Goal: Information Seeking & Learning: Learn about a topic

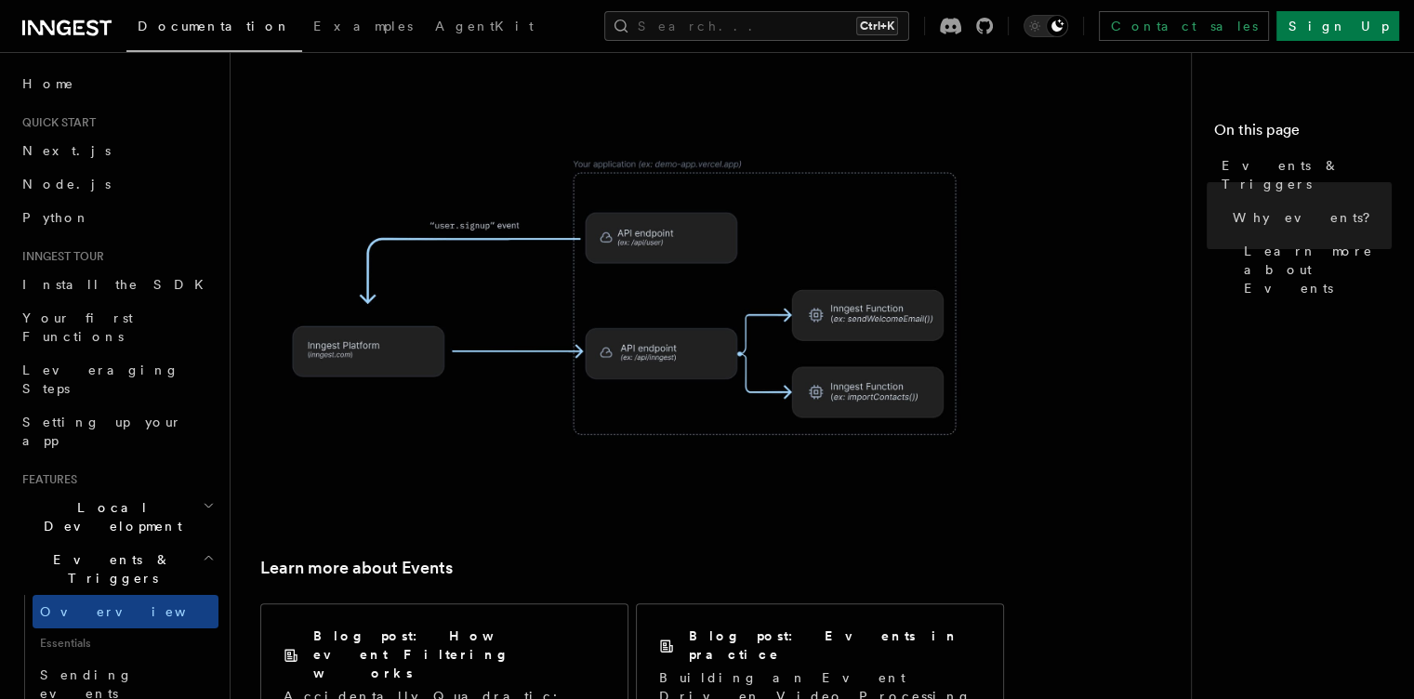
scroll to position [1320, 0]
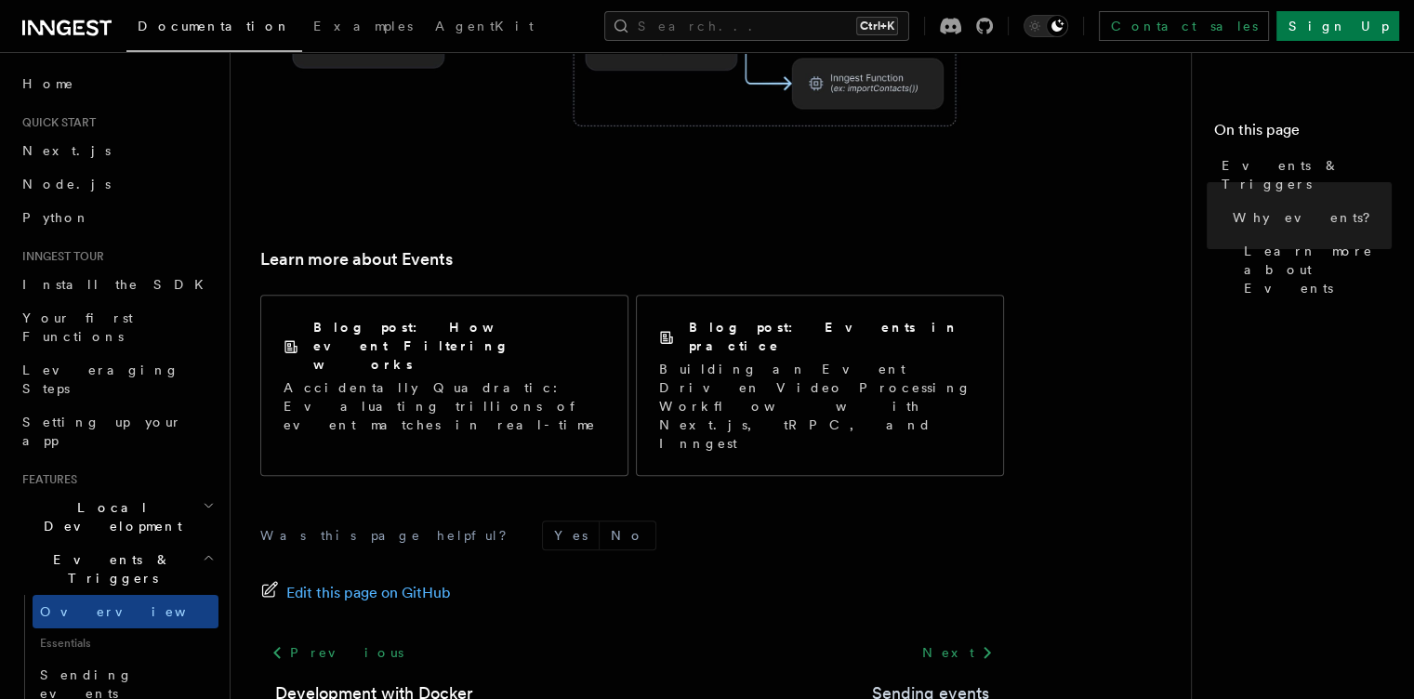
click at [941, 681] on link "Sending events" at bounding box center [930, 694] width 117 height 26
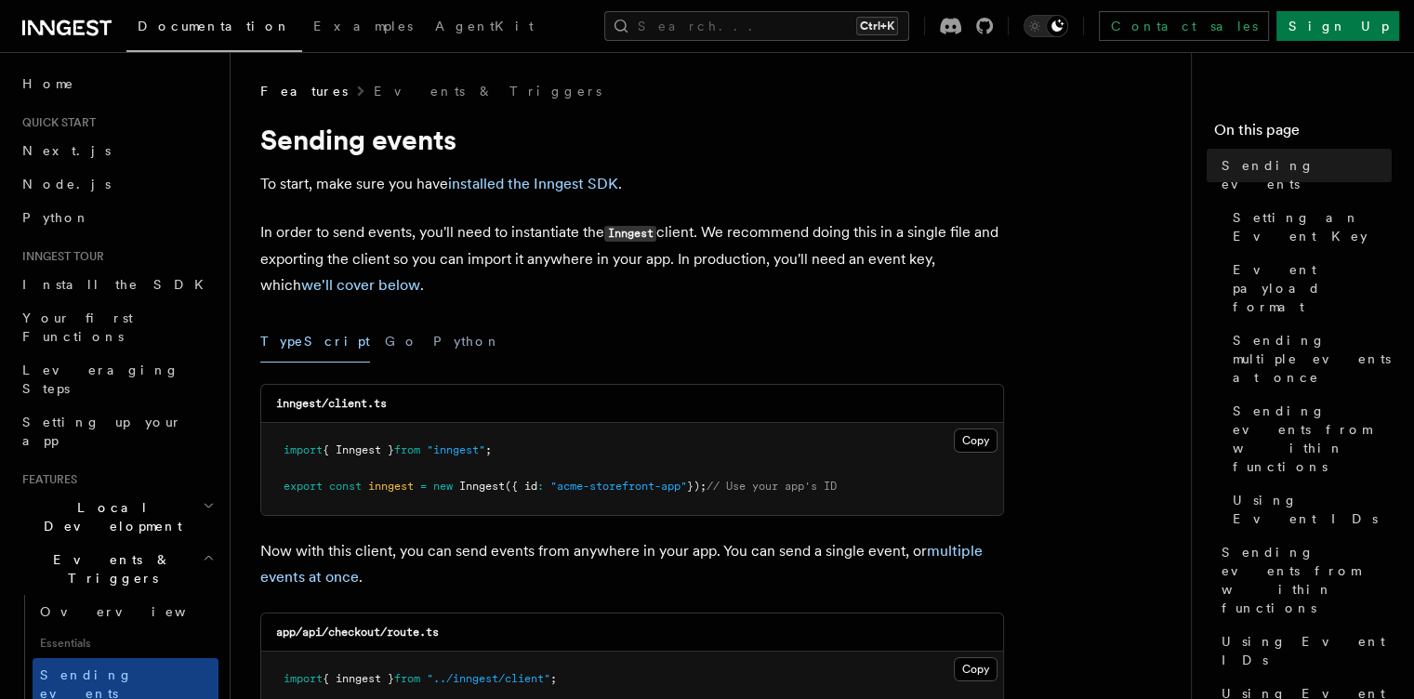
click at [941, 563] on p "Now with this client, you can send events from anywhere in your app. You can se…" at bounding box center [632, 564] width 744 height 52
click at [433, 343] on button "Python" at bounding box center [467, 342] width 68 height 42
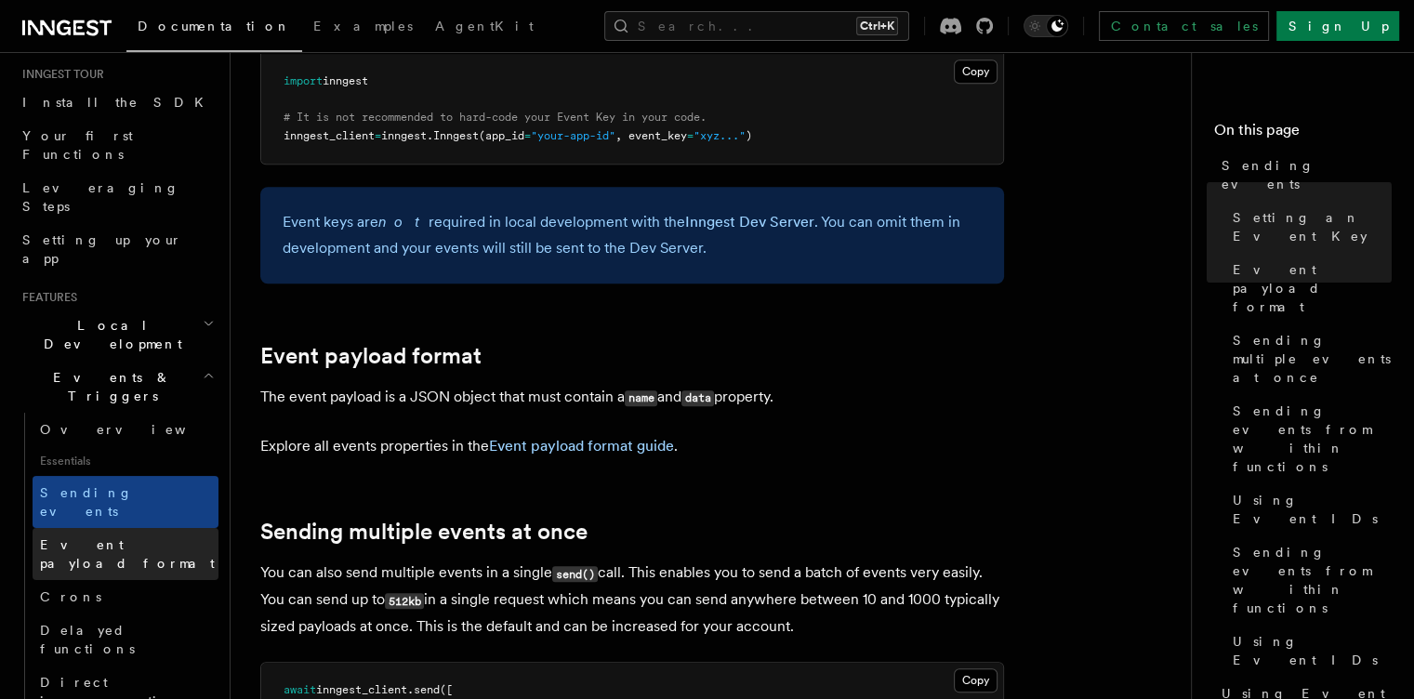
scroll to position [467, 0]
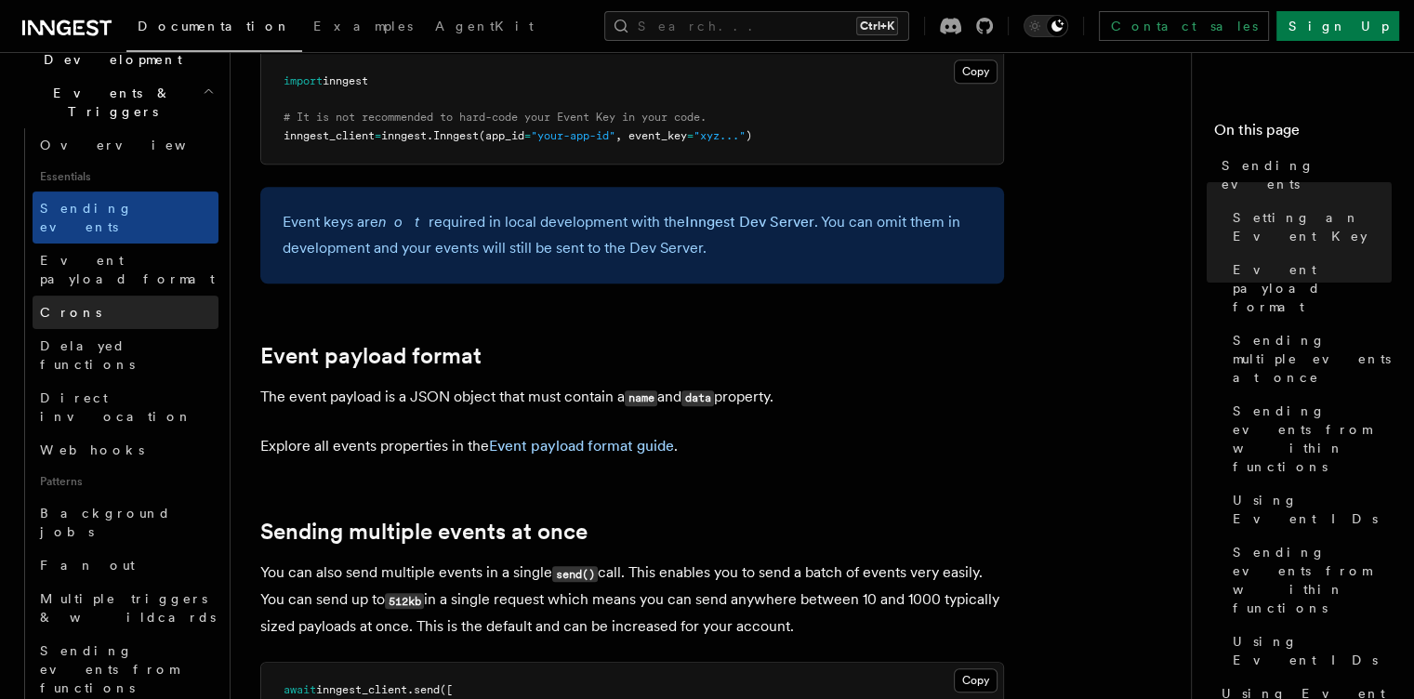
click at [131, 296] on link "Crons" at bounding box center [126, 312] width 186 height 33
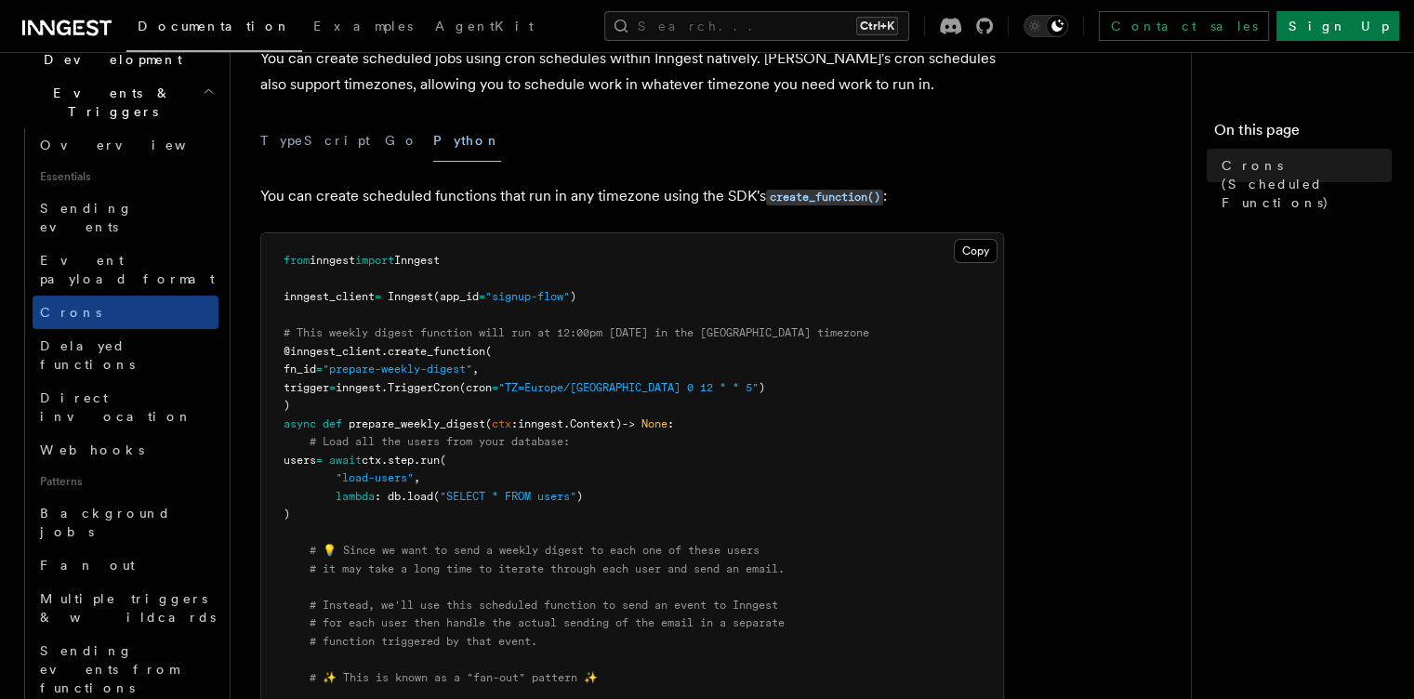
scroll to position [126, 0]
click at [972, 250] on button "Copy Copied" at bounding box center [976, 250] width 44 height 24
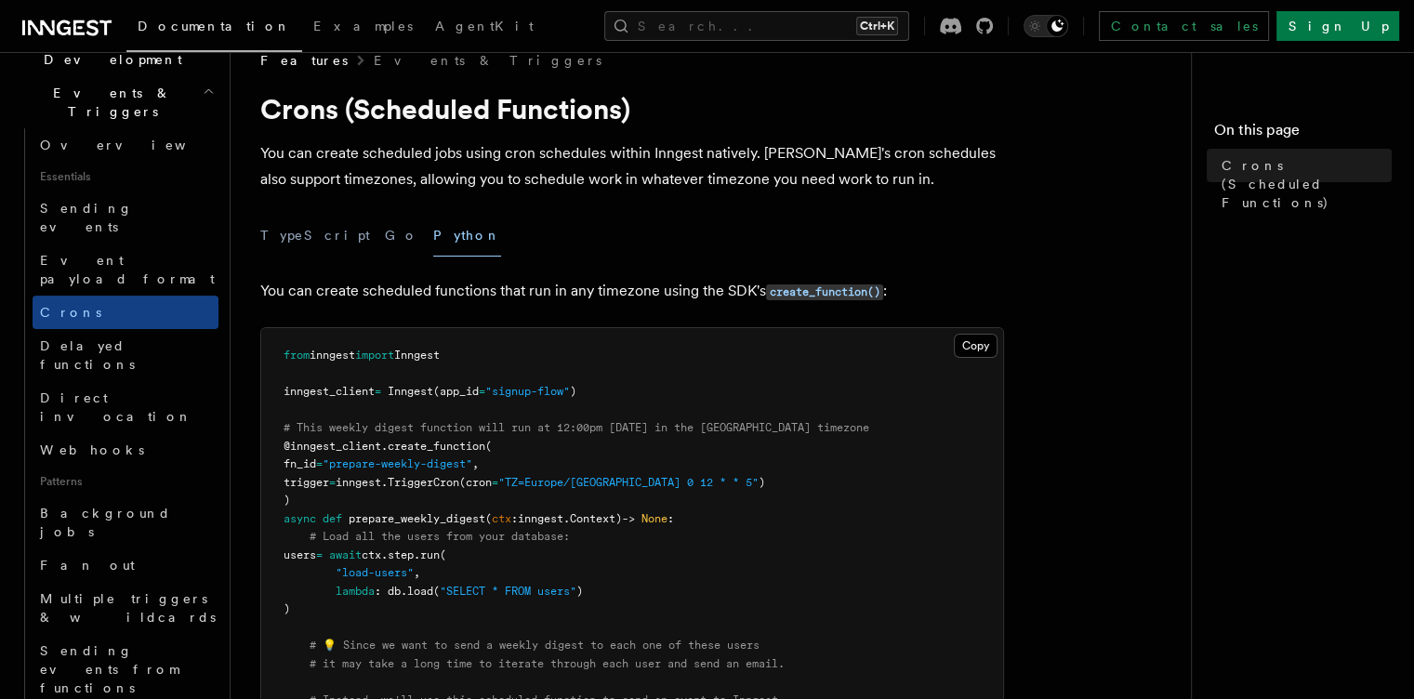
scroll to position [0, 0]
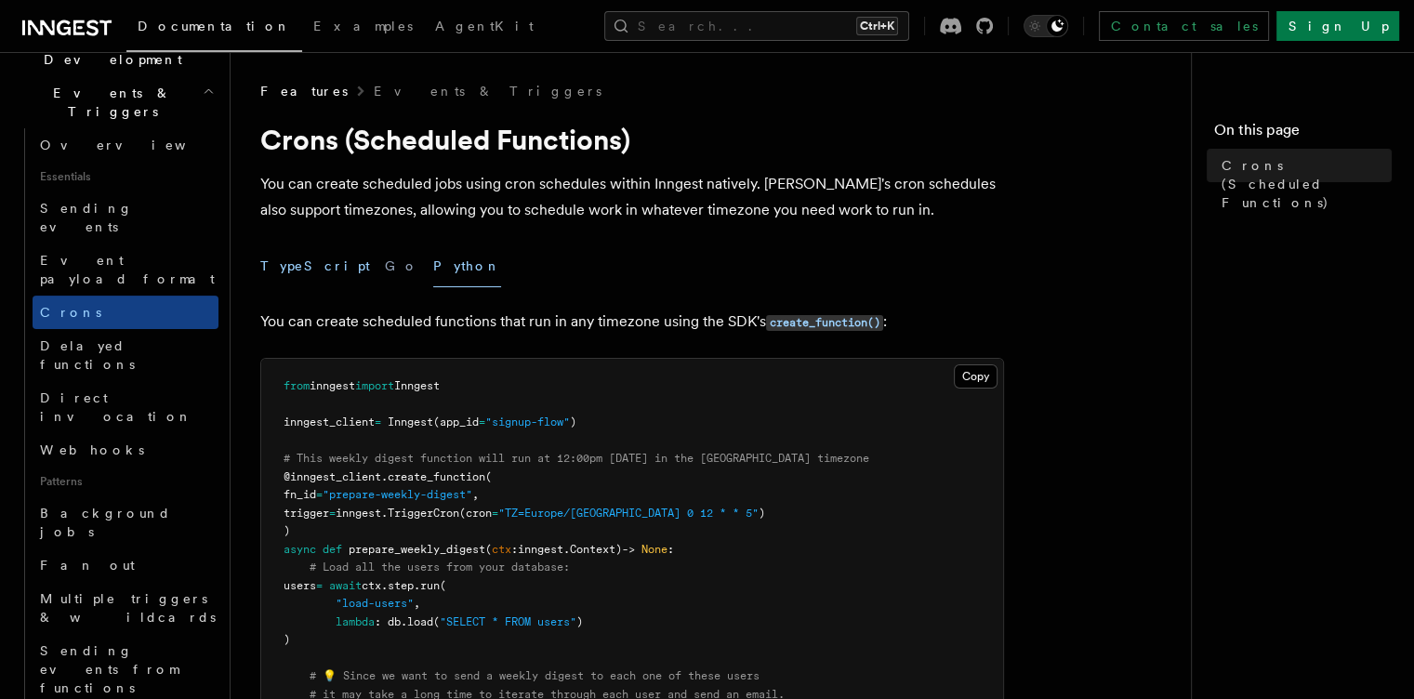
click at [288, 265] on button "TypeScript" at bounding box center [315, 266] width 110 height 42
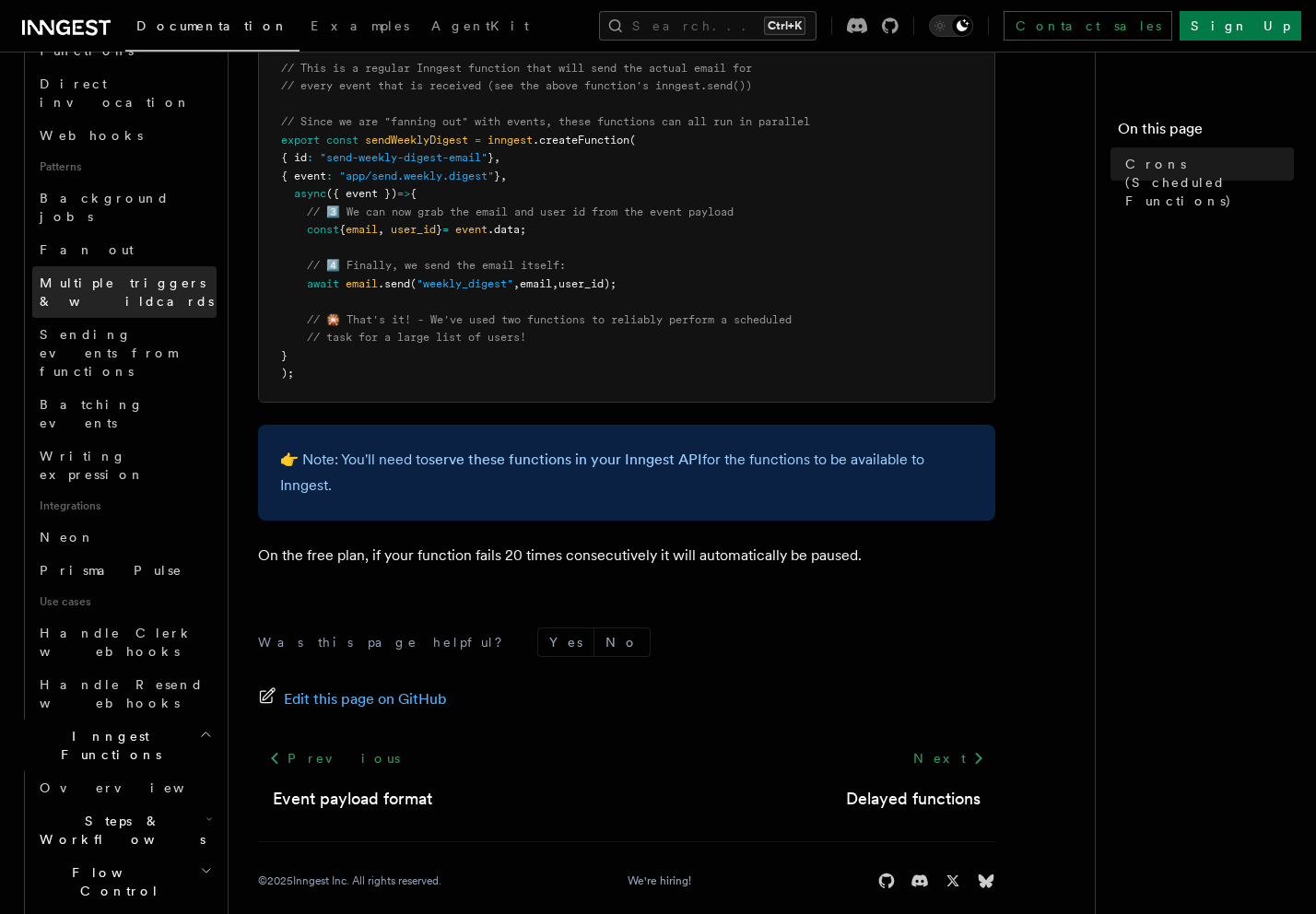
scroll to position [832, 0]
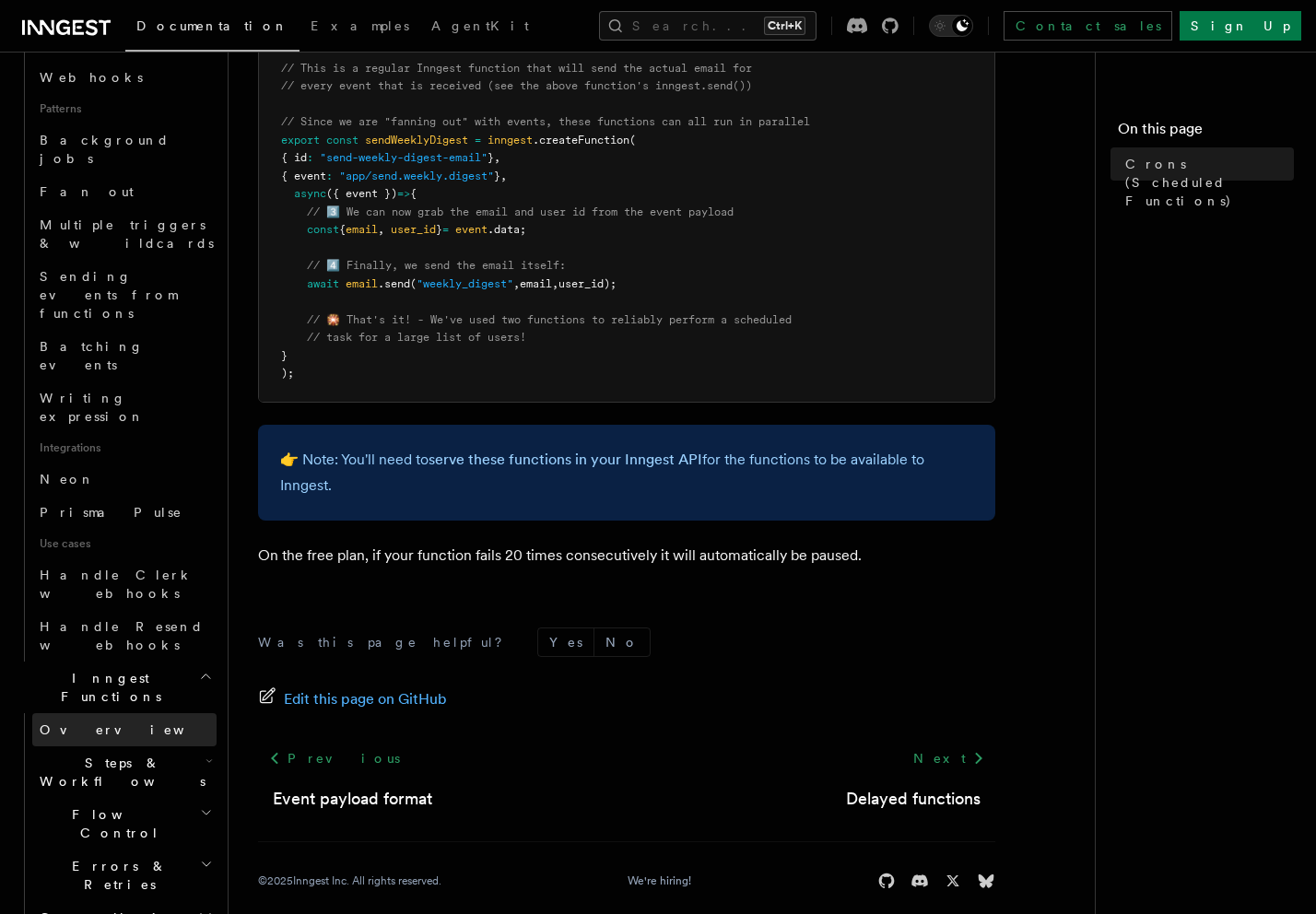
click at [85, 692] on span "Overview" at bounding box center [135, 730] width 190 height 15
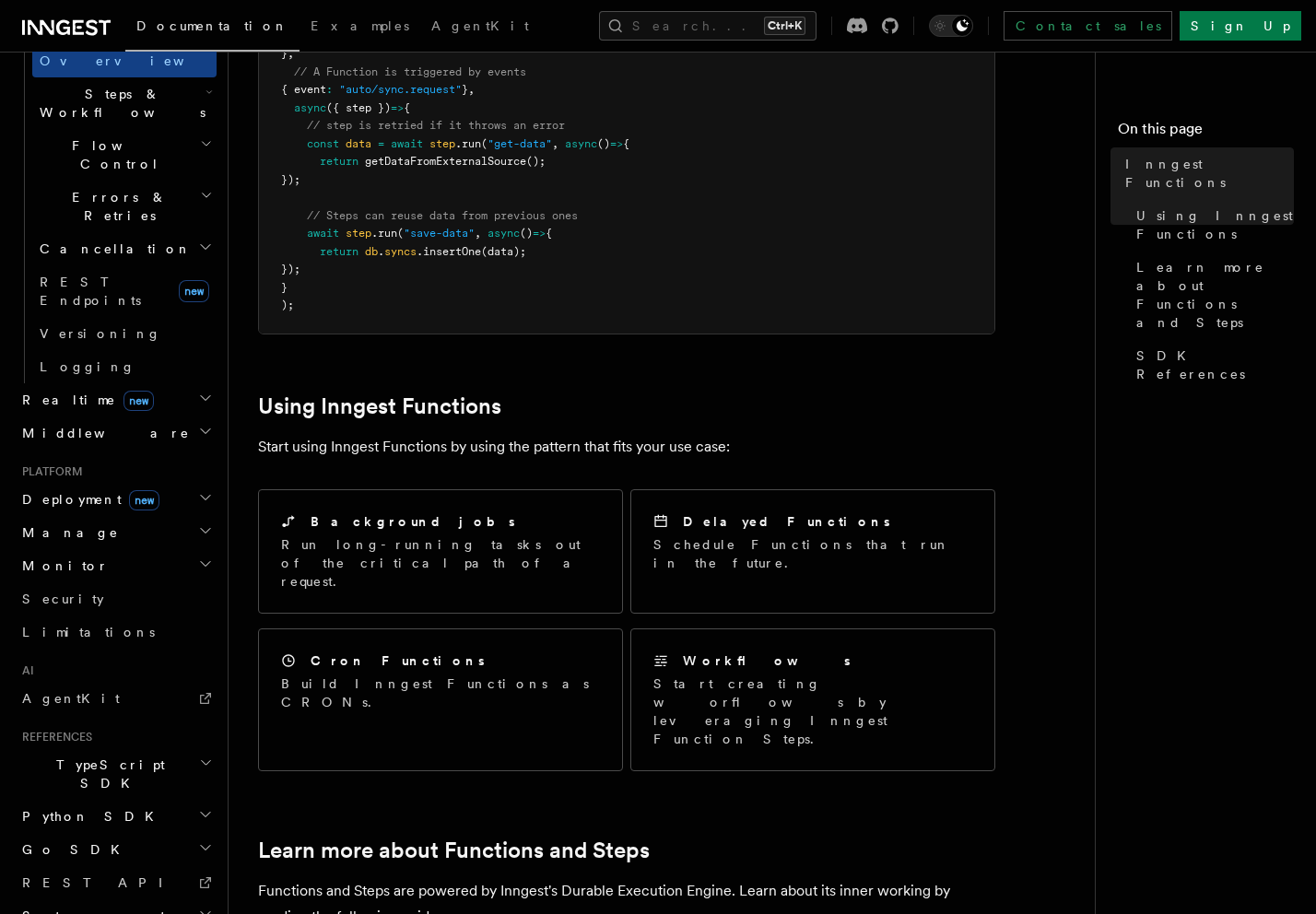
scroll to position [645, 0]
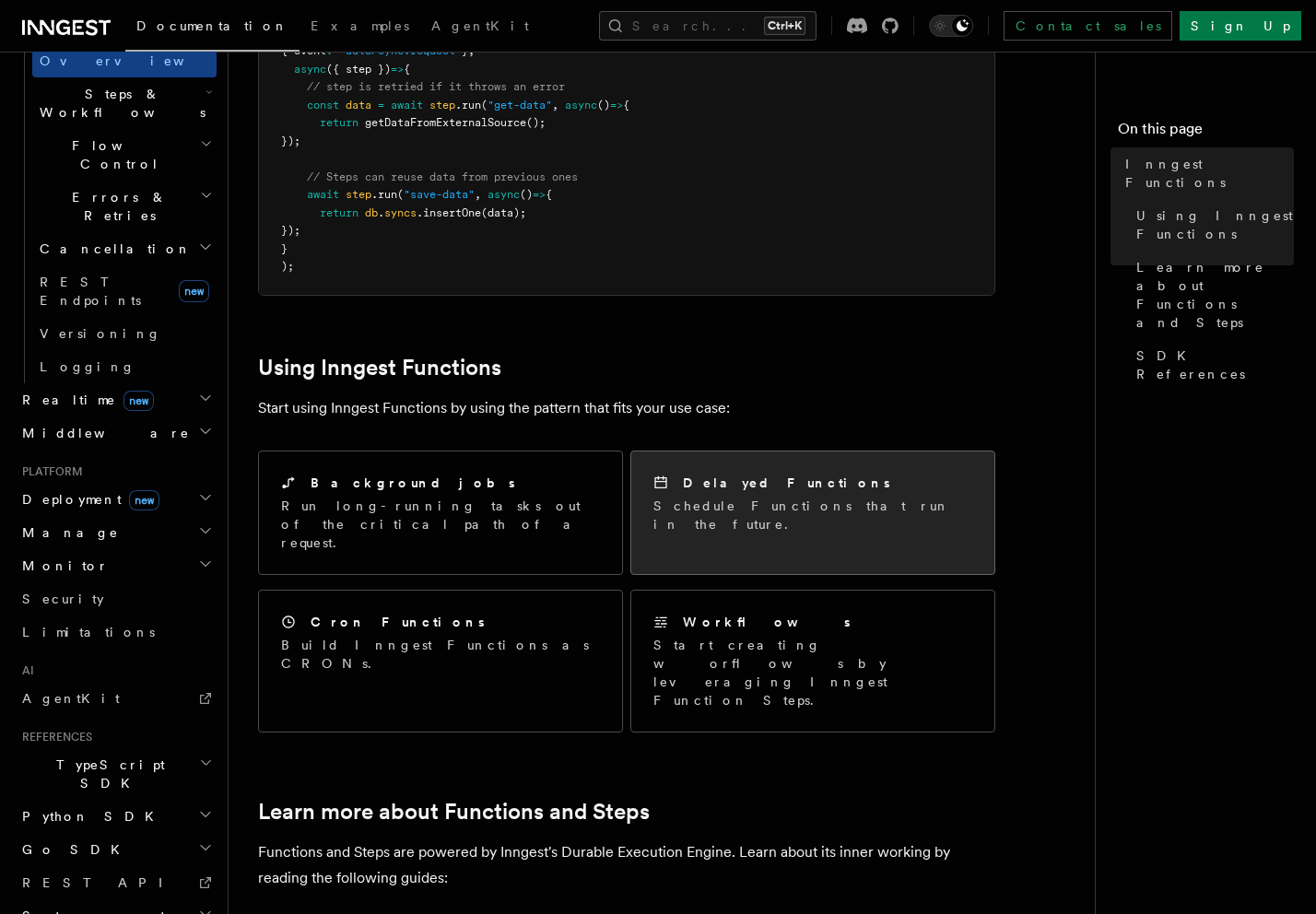
click at [720, 463] on div "Delayed Functions Schedule Functions that run in the future." at bounding box center [813, 504] width 363 height 104
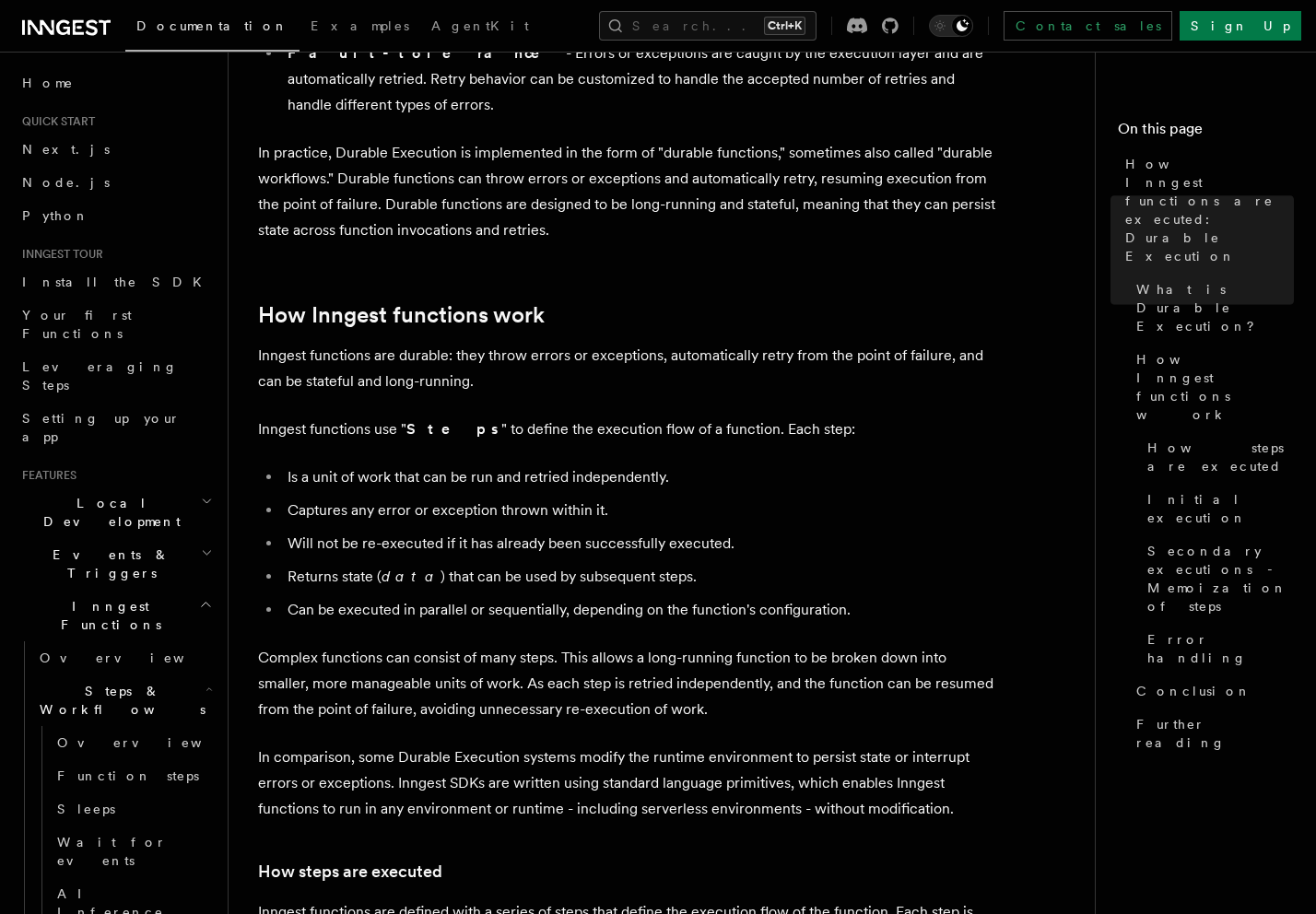
scroll to position [922, 0]
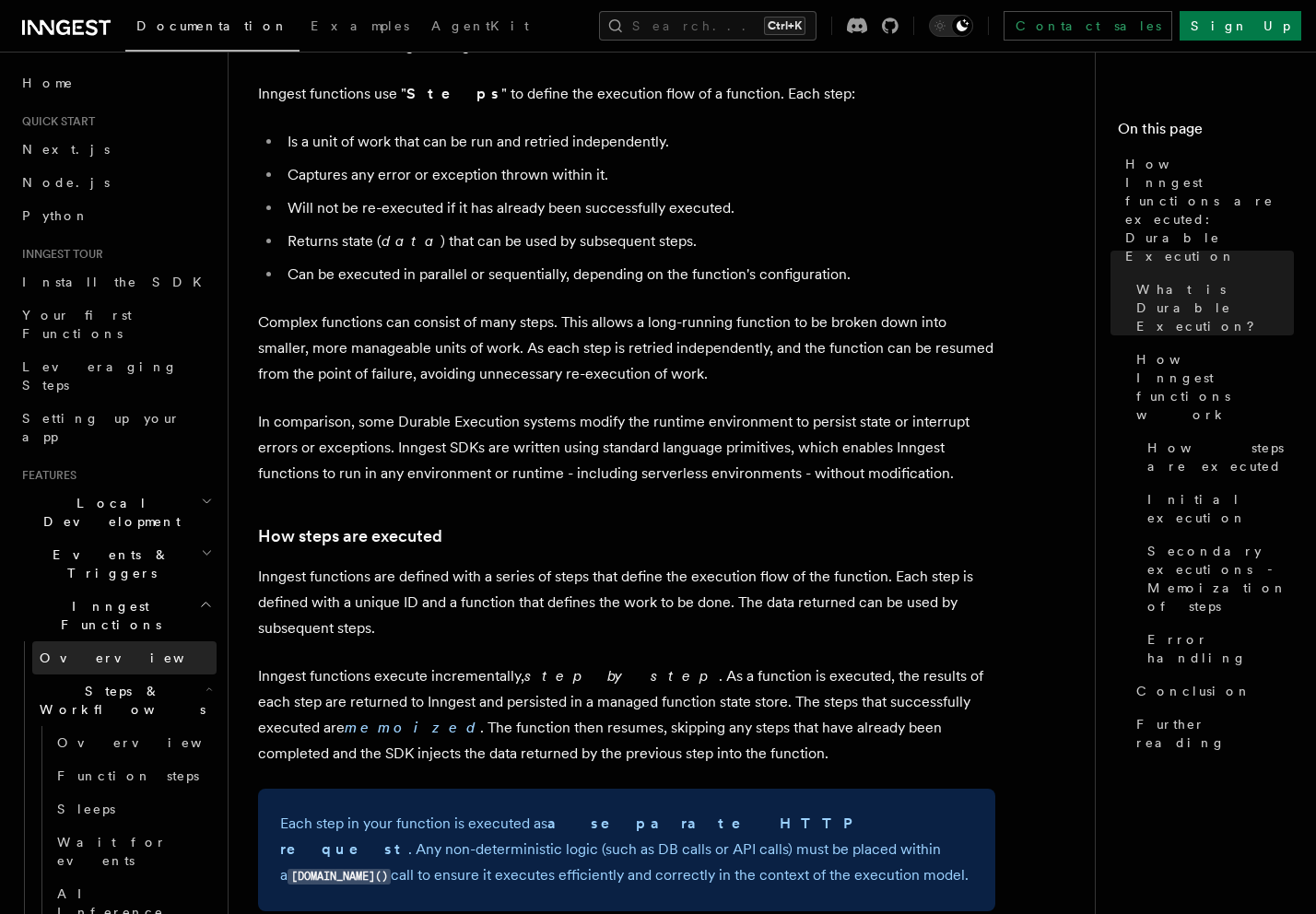
click at [98, 641] on link "Overview" at bounding box center [125, 657] width 184 height 33
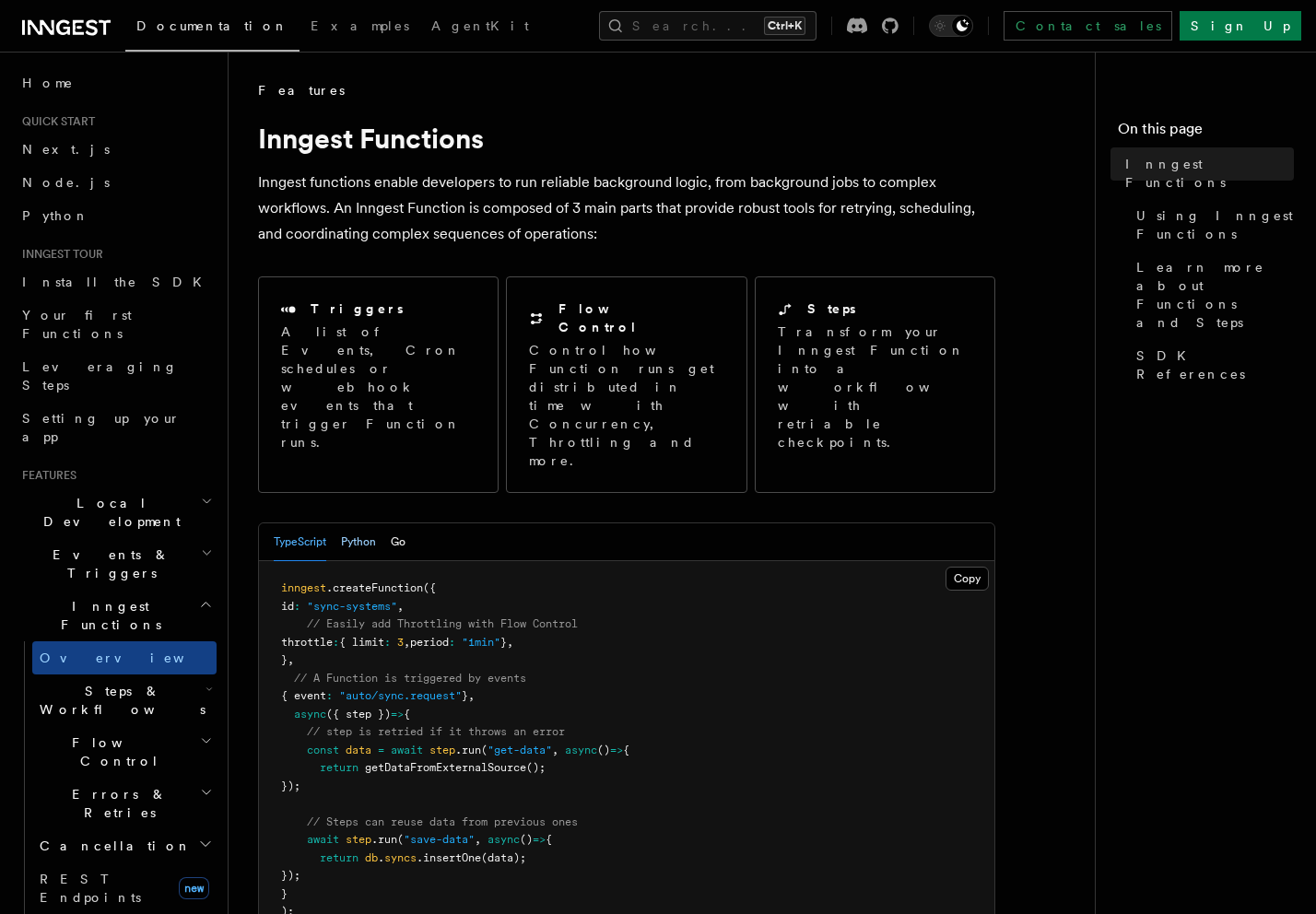
click at [367, 523] on button "Python" at bounding box center [358, 542] width 35 height 38
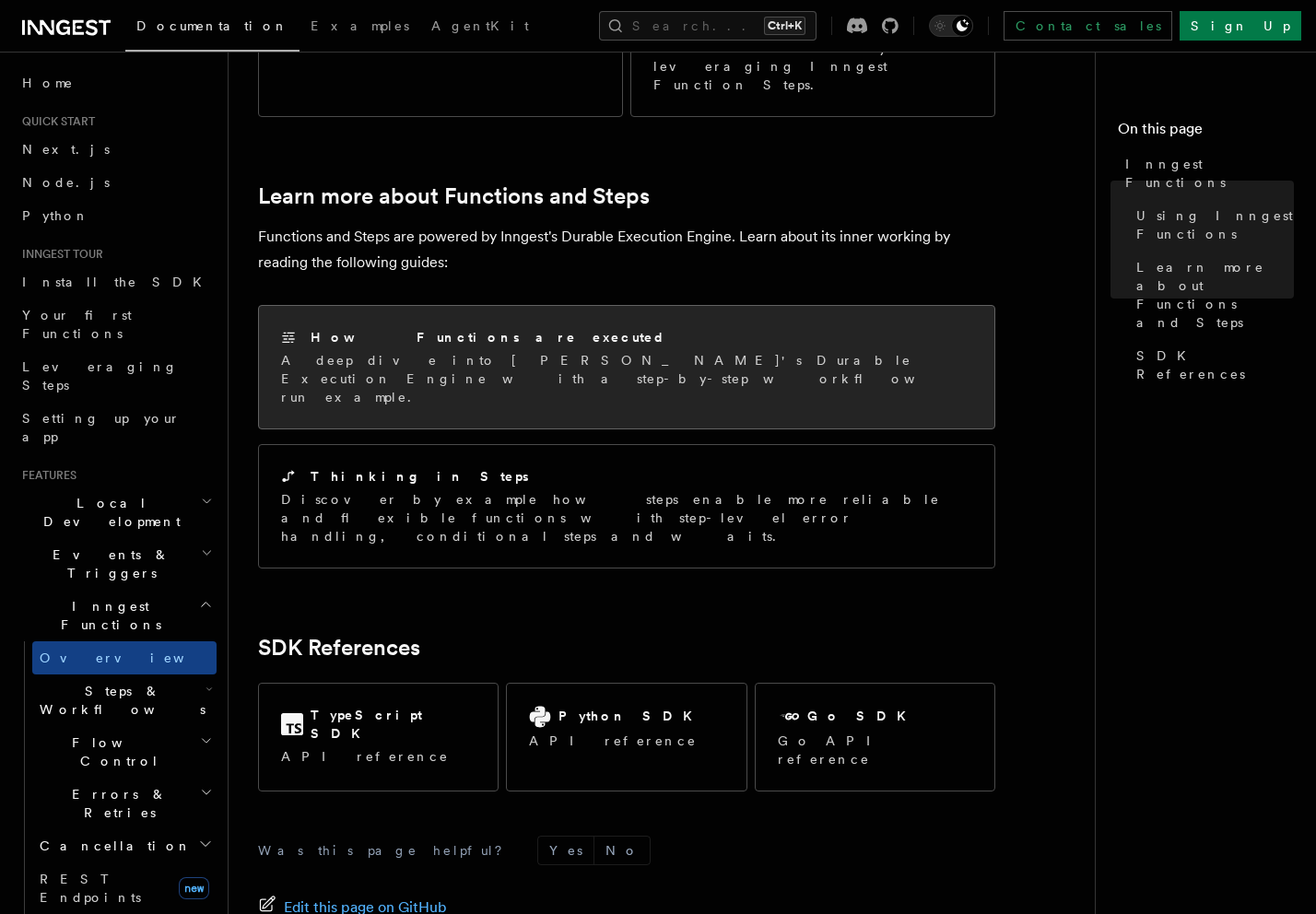
scroll to position [1214, 0]
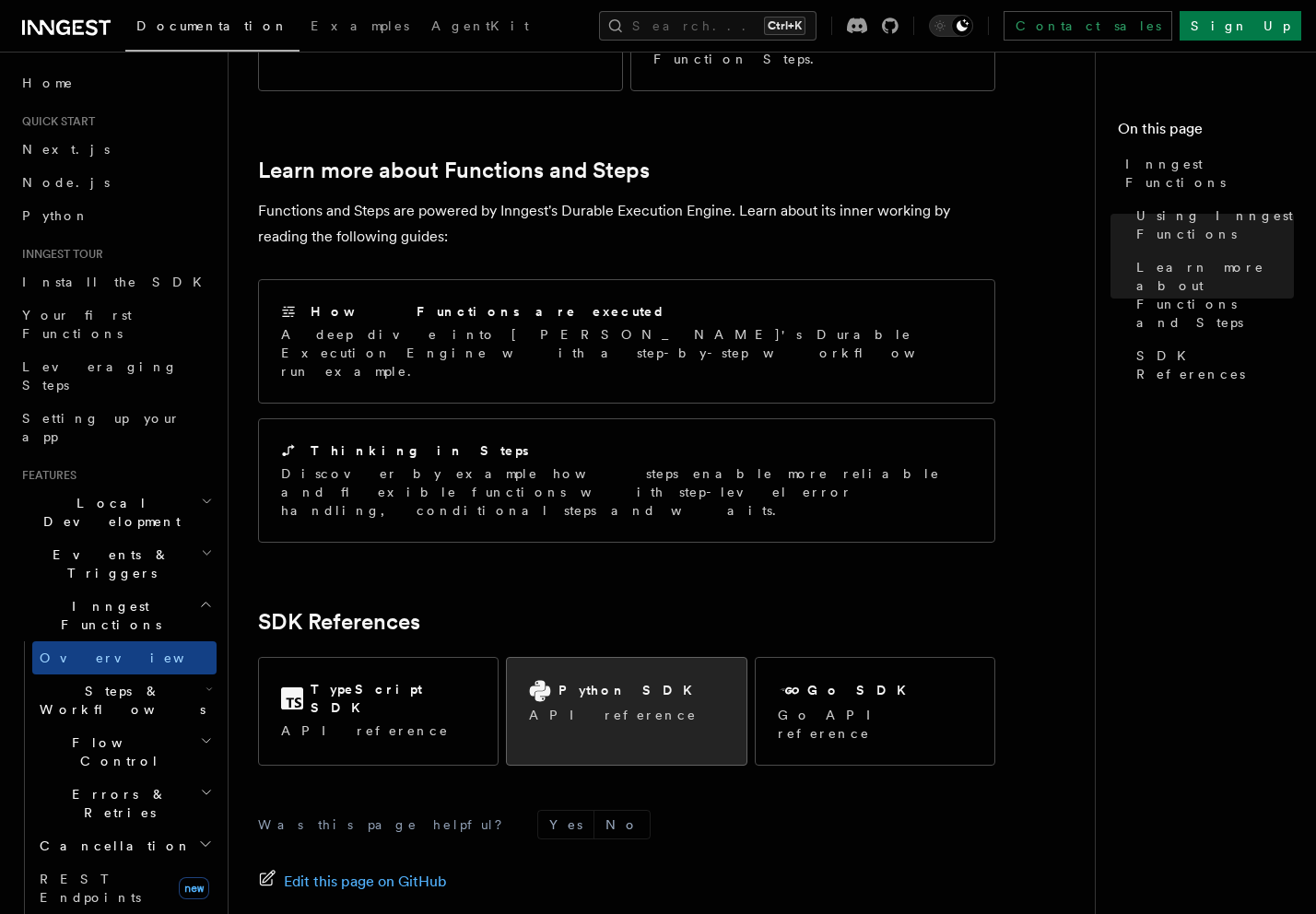
click at [632, 658] on div "Python SDK API reference" at bounding box center [625, 702] width 239 height 88
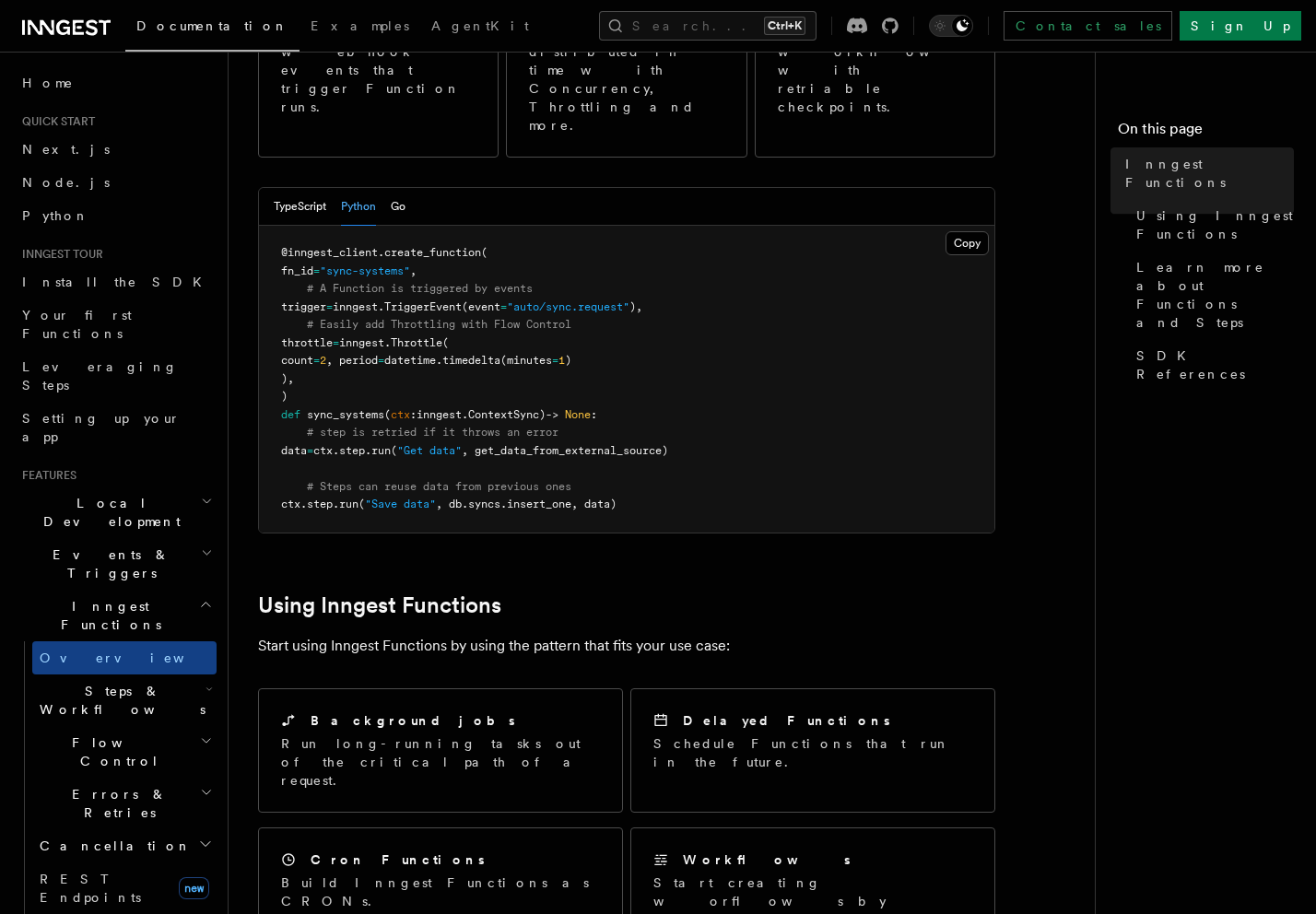
scroll to position [369, 0]
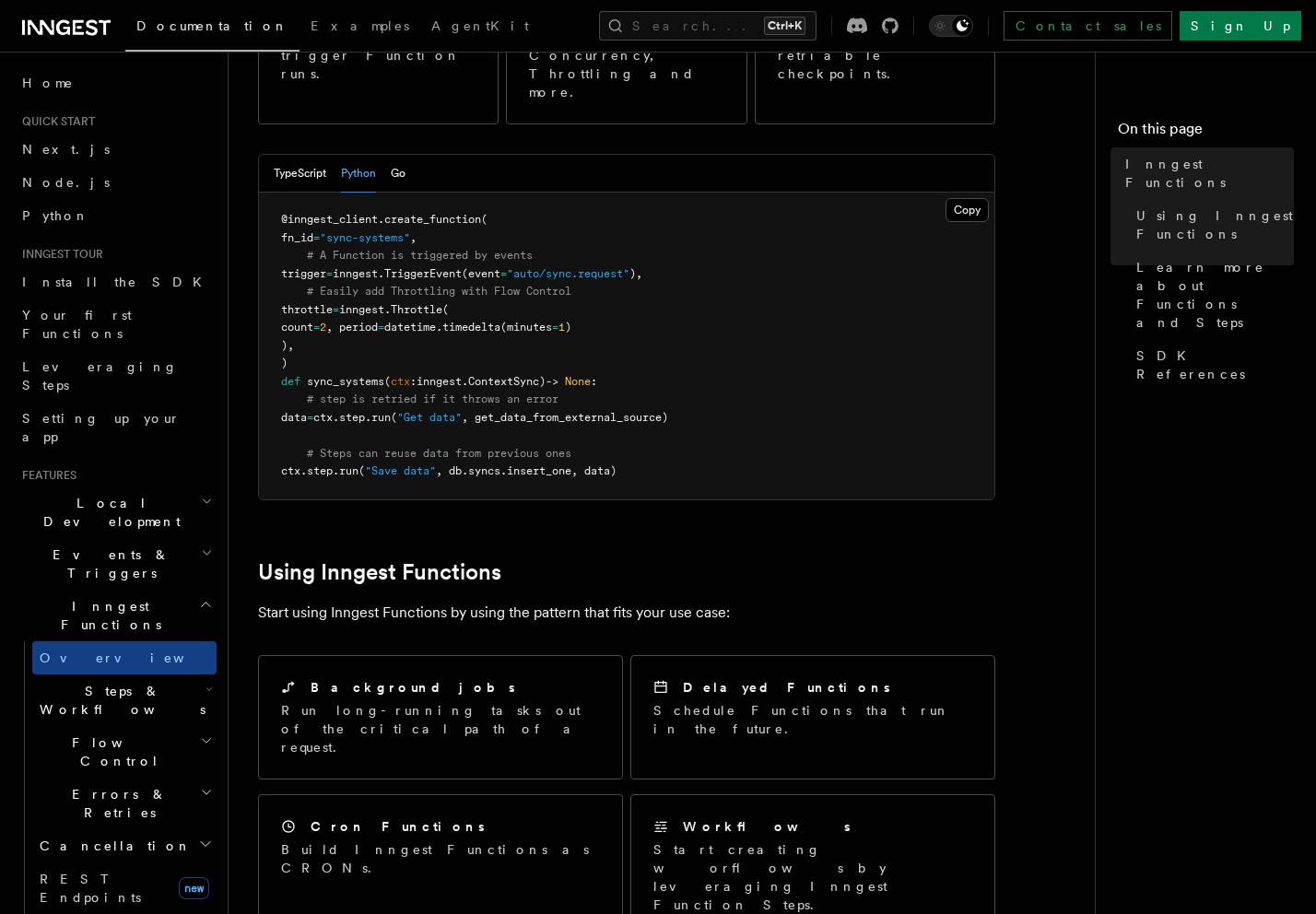
click at [1315, 913] on html "Documentation Examples AgentKit Search... Ctrl+K Contact sales Sign Up Search..…" at bounding box center [658, 797] width 1316 height 2332
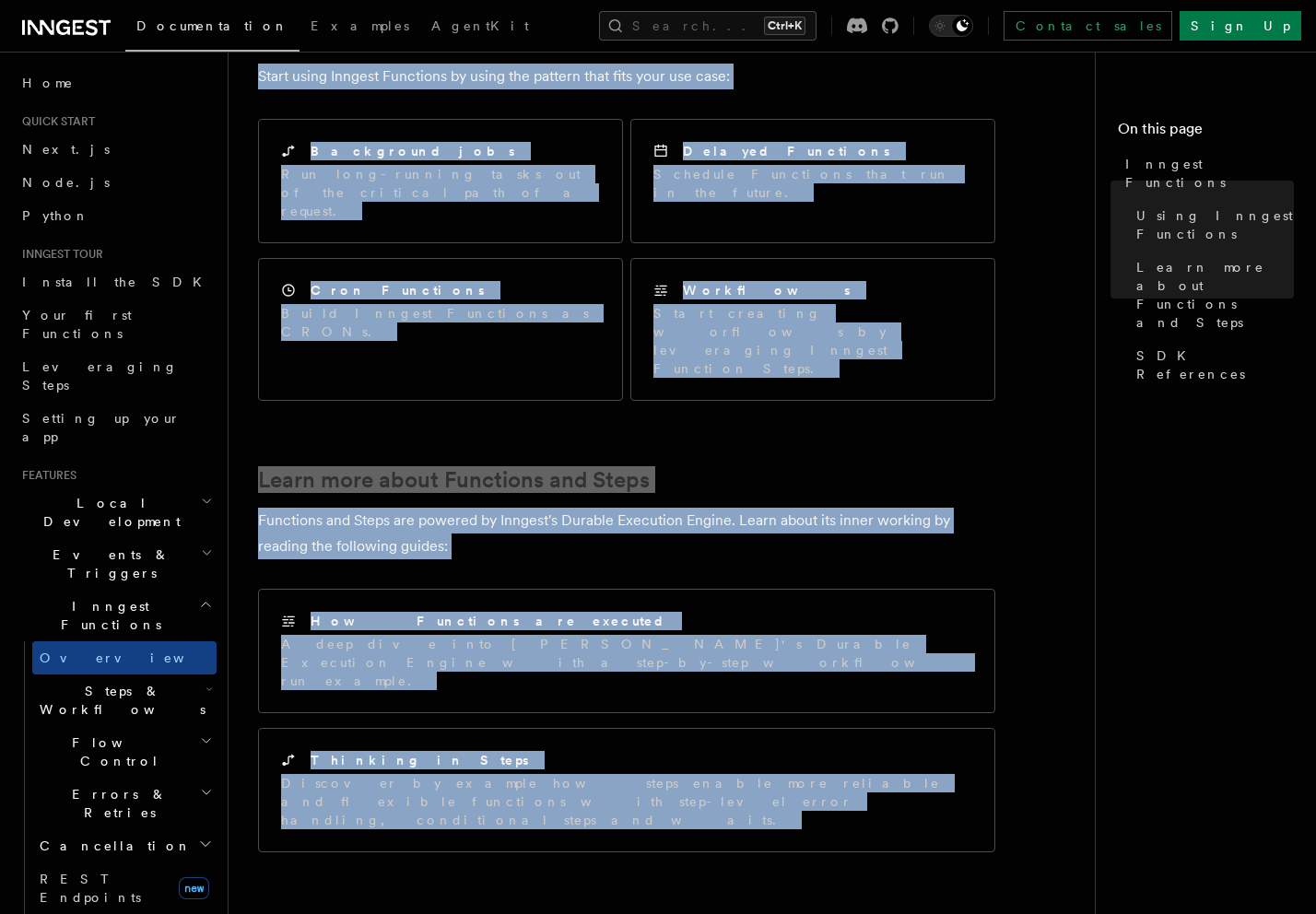
click at [1041, 389] on article "Features Inngest Functions Inngest functions enable developers to run reliable …" at bounding box center [668, 301] width 822 height 2250
click at [982, 364] on article "Features Inngest Functions Inngest functions enable developers to run reliable …" at bounding box center [668, 301] width 822 height 2250
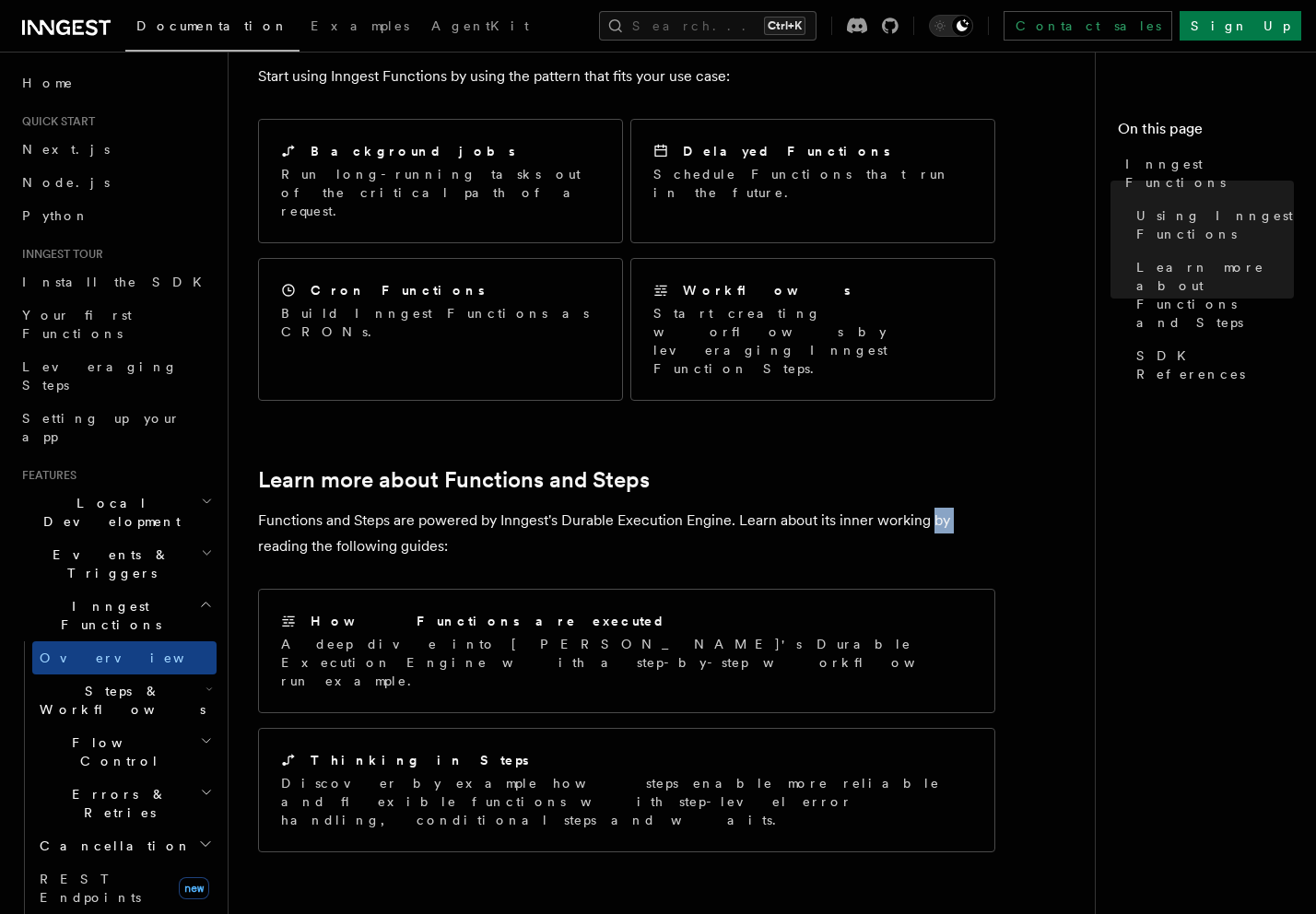
click at [982, 364] on article "Features Inngest Functions Inngest functions enable developers to run reliable …" at bounding box center [668, 301] width 822 height 2250
click at [975, 467] on h2 "Learn more about Functions and Steps" at bounding box center [626, 480] width 737 height 26
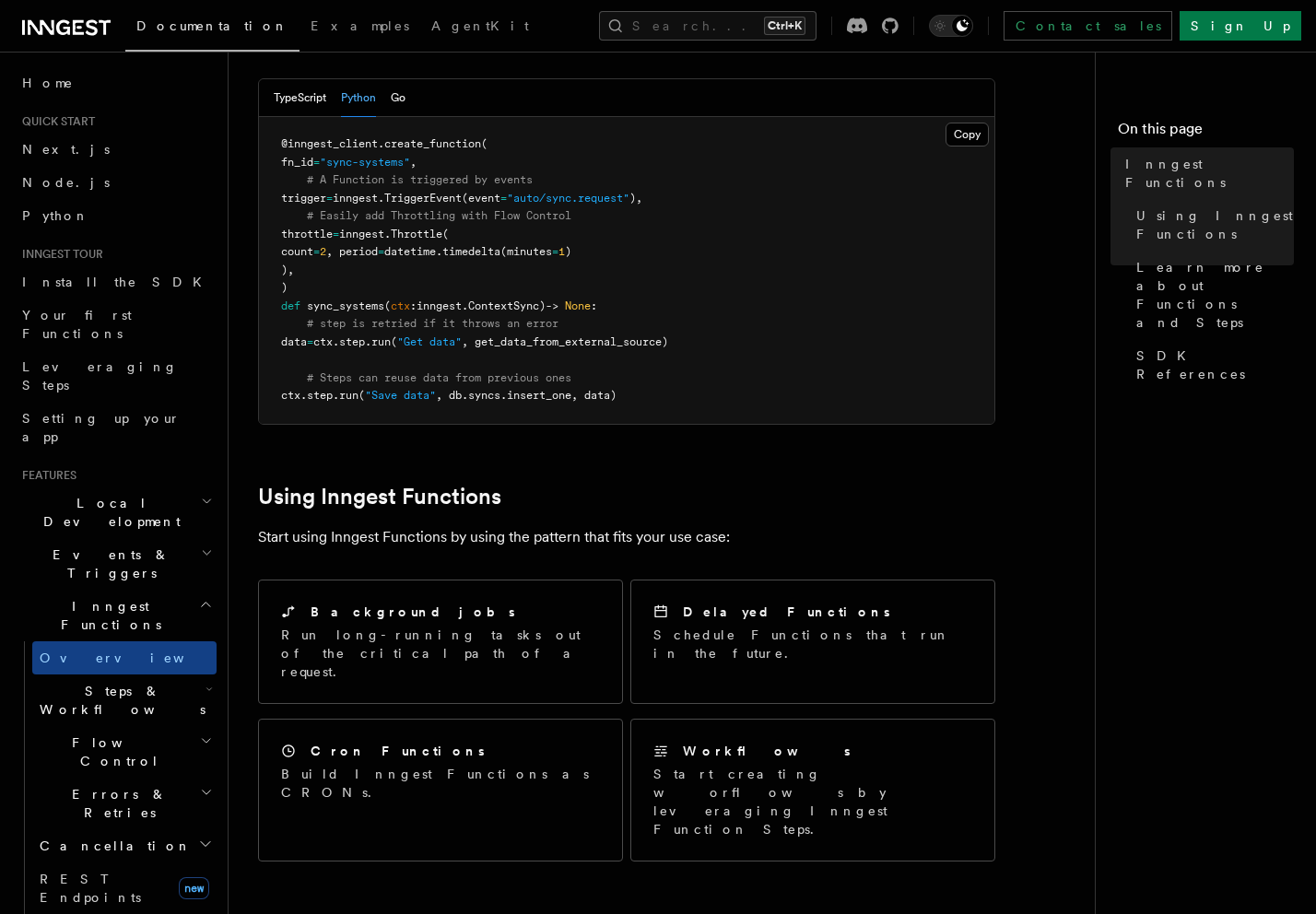
scroll to position [168, 0]
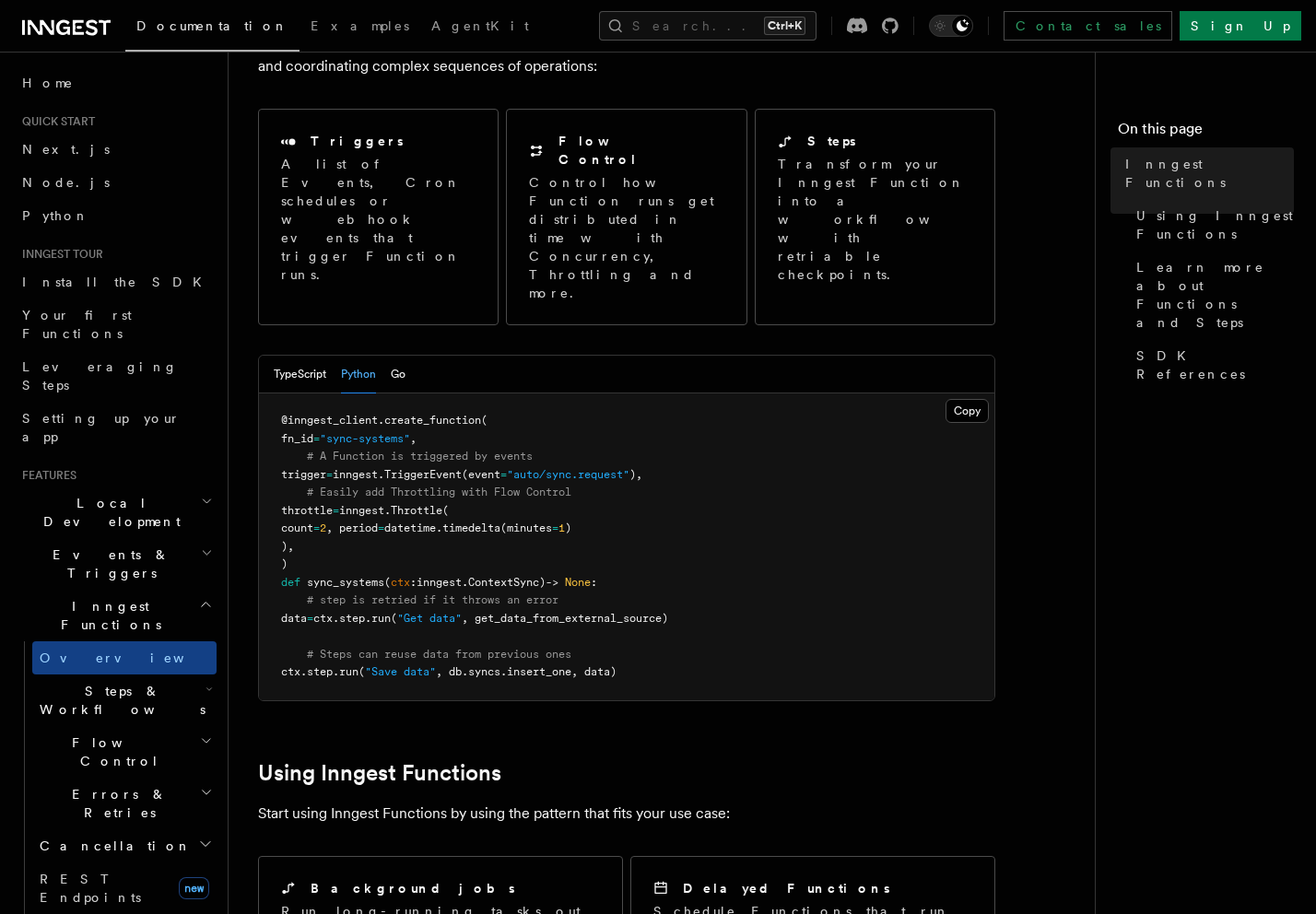
drag, startPoint x: 308, startPoint y: 433, endPoint x: 332, endPoint y: 472, distance: 45.8
click at [332, 472] on pre "@inngest_client . create_function ( fn_id = "sync-systems" , # A Function is tr…" at bounding box center [626, 547] width 735 height 307
copy code "throttle = inngest. Throttle ( count = 2 , period = datetime. timedelta (minute…"
click at [582, 484] on pre "@inngest_client . create_function ( fn_id = "sync-systems" , # A Function is tr…" at bounding box center [626, 547] width 735 height 307
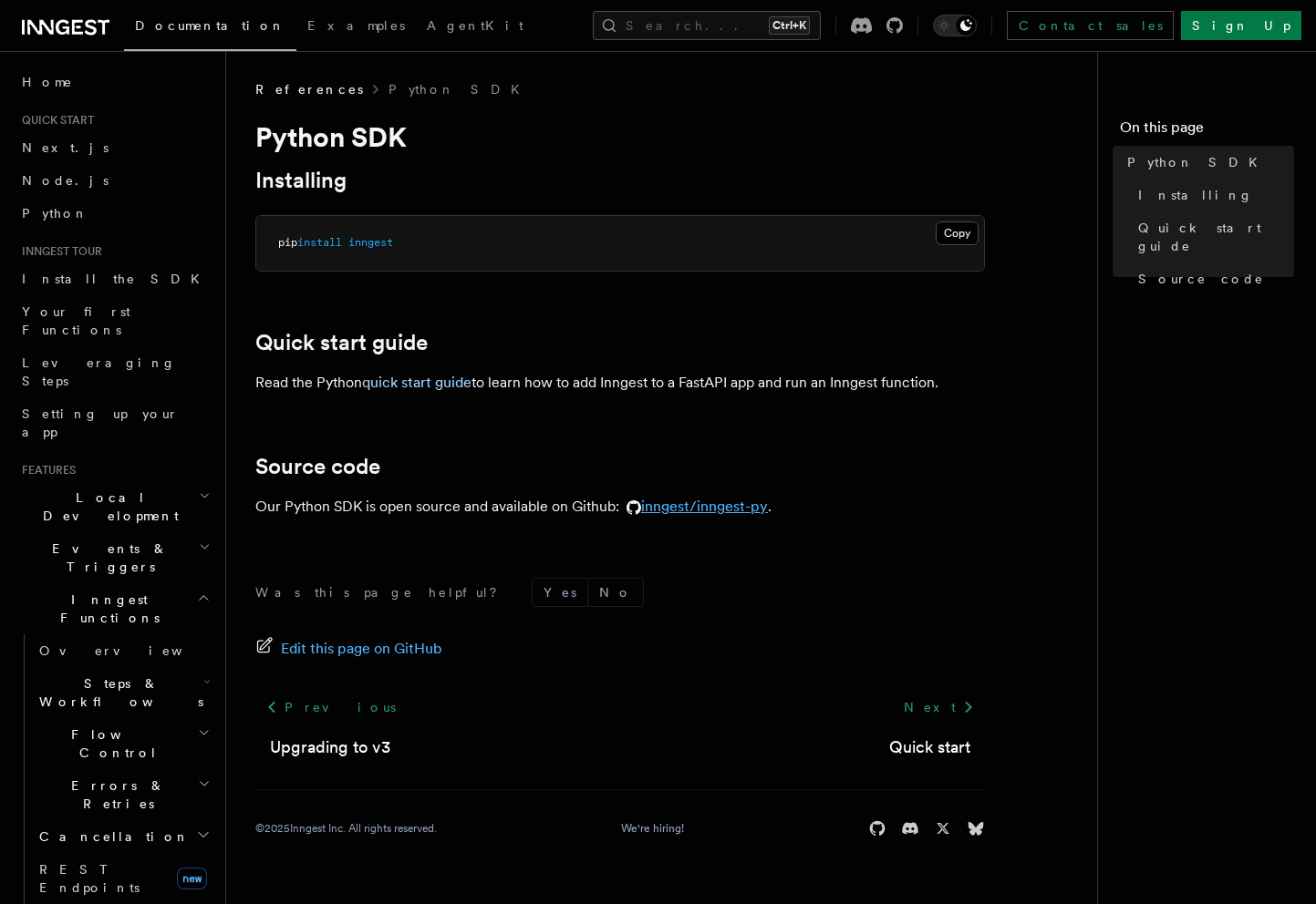
click at [685, 507] on link "inngest/inngest-py" at bounding box center [693, 507] width 149 height 18
